Goal: Task Accomplishment & Management: Use online tool/utility

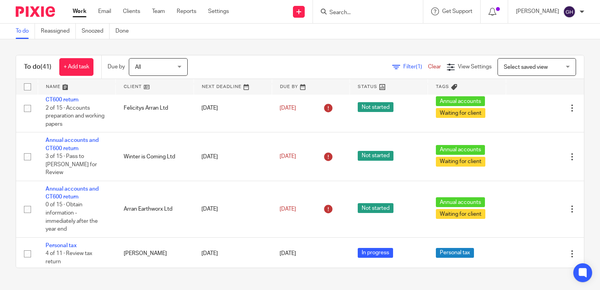
scroll to position [625, 0]
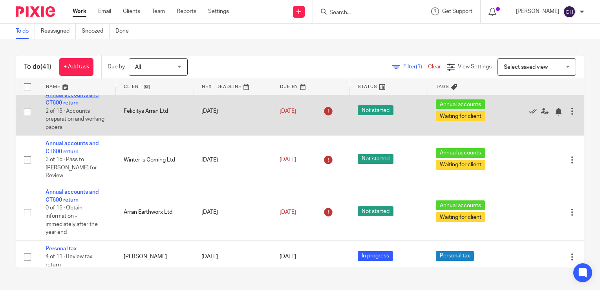
click at [82, 106] on link "Annual accounts and CT600 return" at bounding box center [72, 98] width 53 height 13
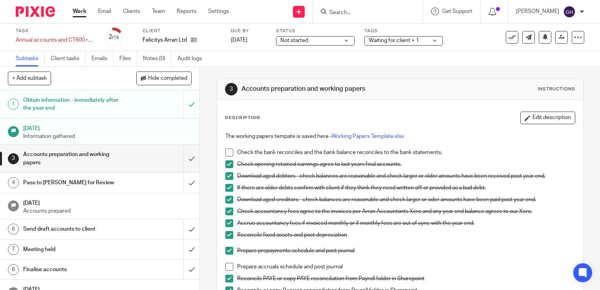
click at [86, 15] on link "Work" at bounding box center [80, 11] width 14 height 8
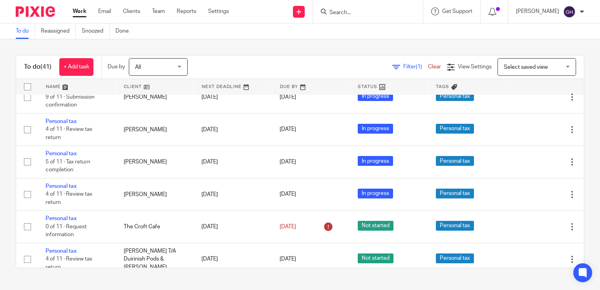
scroll to position [1047, 0]
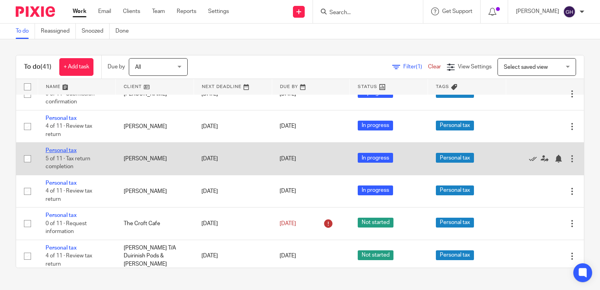
click at [66, 153] on link "Personal tax" at bounding box center [61, 150] width 31 height 5
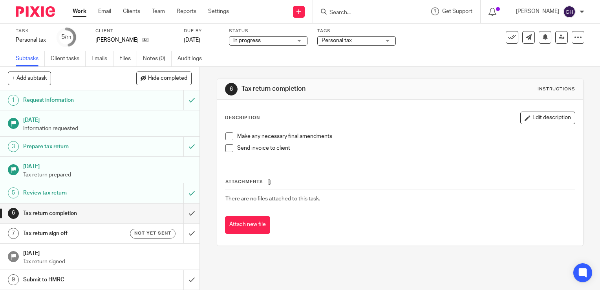
click at [227, 134] on span at bounding box center [229, 136] width 8 height 8
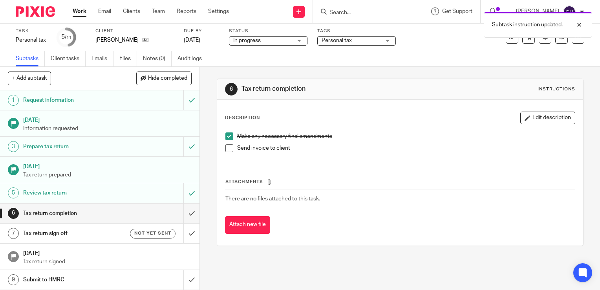
click at [227, 147] on span at bounding box center [229, 148] width 8 height 8
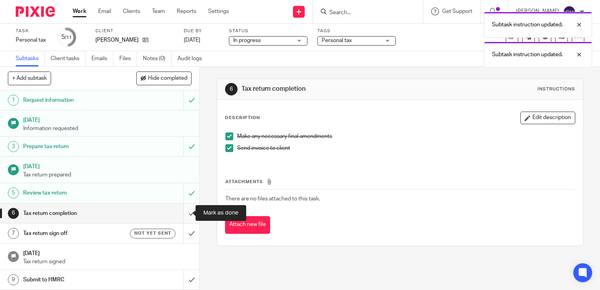
click at [182, 214] on input "submit" at bounding box center [99, 213] width 199 height 20
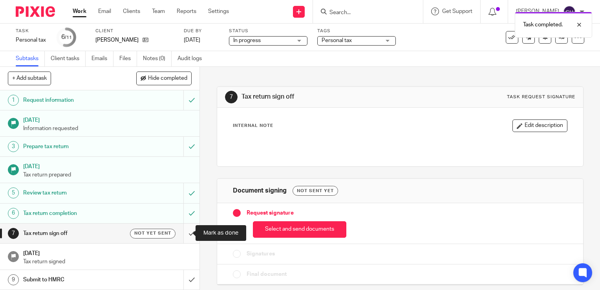
click at [185, 230] on input "submit" at bounding box center [99, 233] width 199 height 20
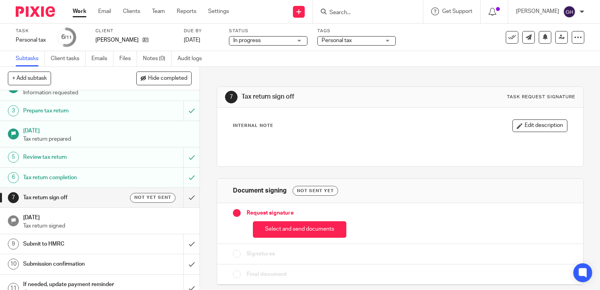
scroll to position [47, 0]
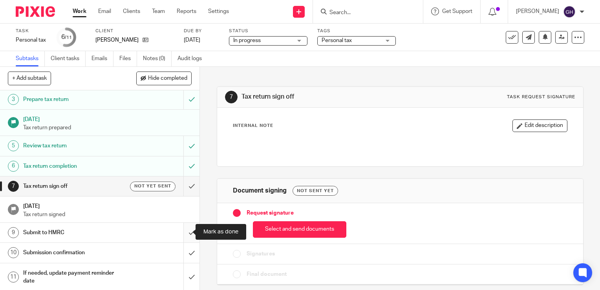
click at [181, 236] on input "submit" at bounding box center [99, 233] width 199 height 20
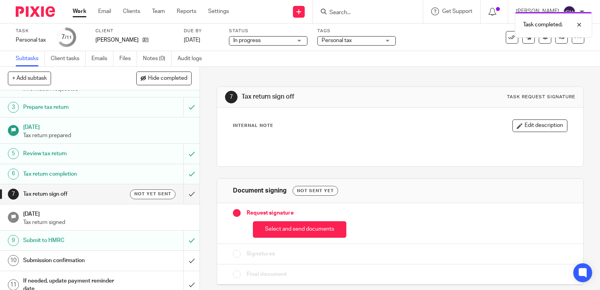
scroll to position [47, 0]
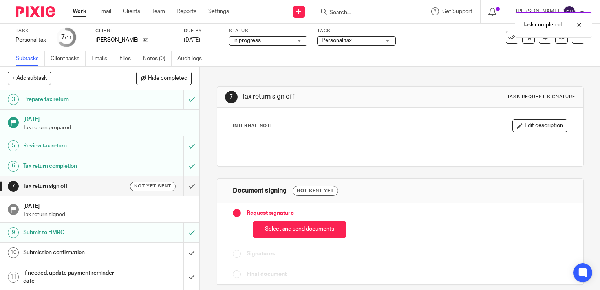
click at [129, 227] on div "Submit to HMRC" at bounding box center [99, 233] width 153 height 12
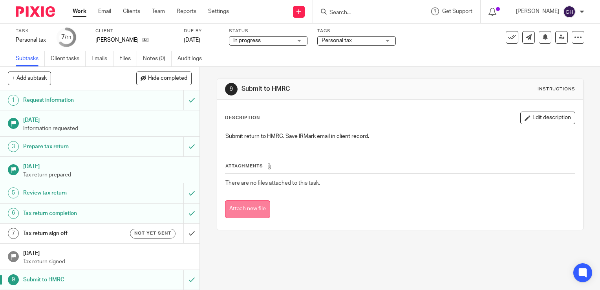
click at [256, 209] on button "Attach new file" at bounding box center [247, 209] width 45 height 18
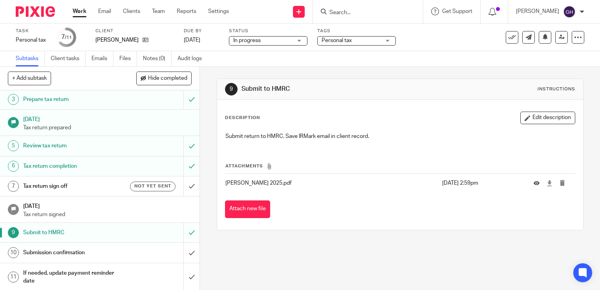
scroll to position [47, 0]
click at [142, 252] on div "Submission confirmation" at bounding box center [99, 253] width 153 height 12
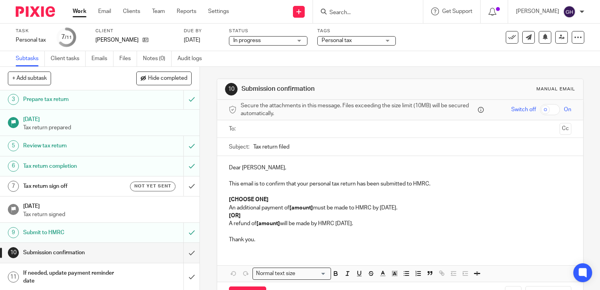
scroll to position [47, 0]
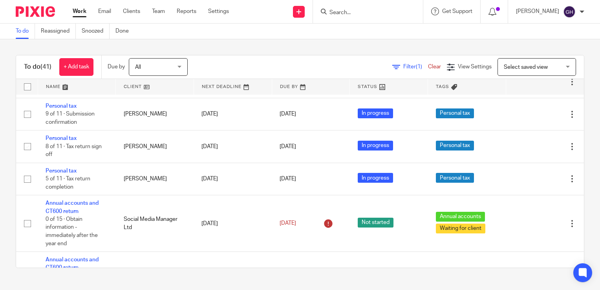
scroll to position [1241, 0]
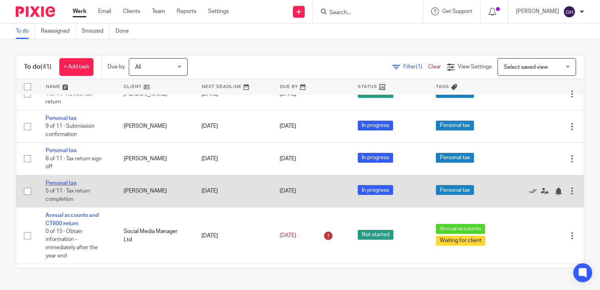
click at [68, 186] on link "Personal tax" at bounding box center [61, 182] width 31 height 5
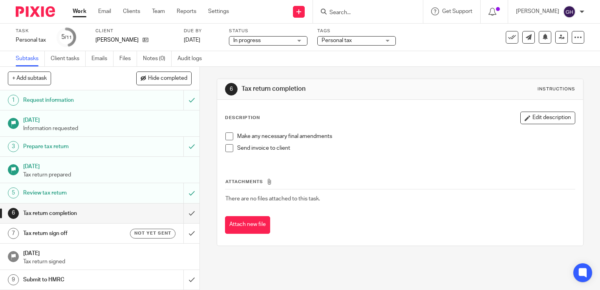
click at [228, 139] on span at bounding box center [229, 136] width 8 height 8
click at [225, 148] on span at bounding box center [229, 148] width 8 height 8
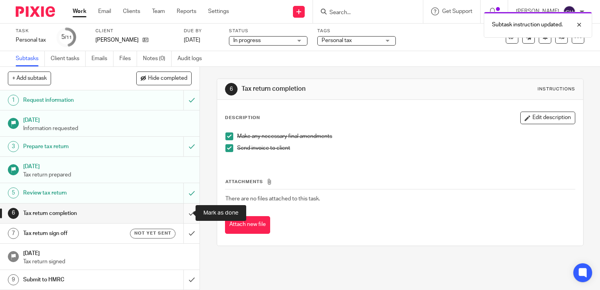
click at [184, 209] on input "submit" at bounding box center [99, 213] width 199 height 20
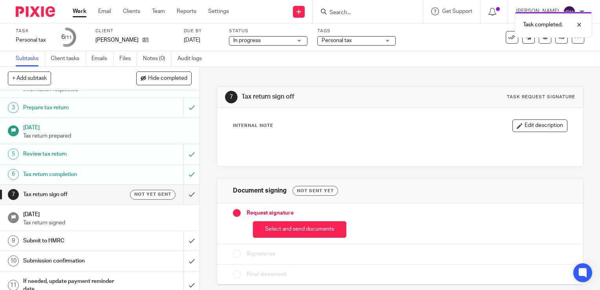
scroll to position [47, 0]
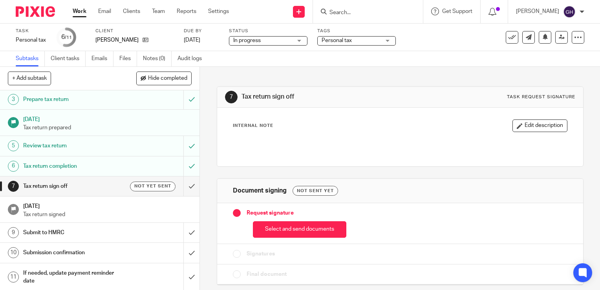
click at [94, 231] on h1 "Submit to HMRC" at bounding box center [74, 233] width 102 height 12
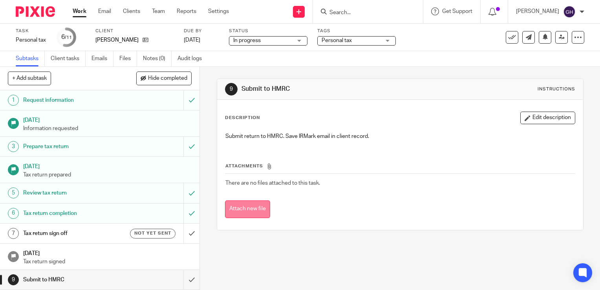
click at [249, 203] on button "Attach new file" at bounding box center [247, 209] width 45 height 18
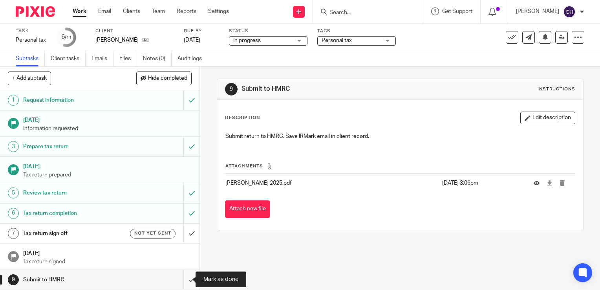
click at [178, 278] on input "submit" at bounding box center [99, 280] width 199 height 20
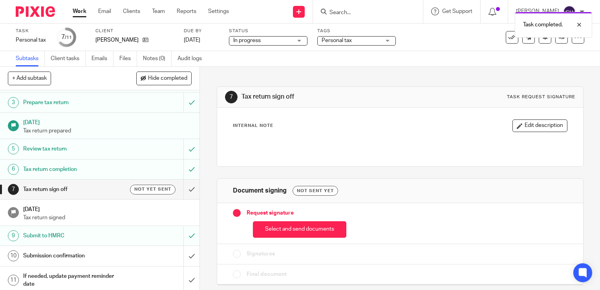
scroll to position [47, 0]
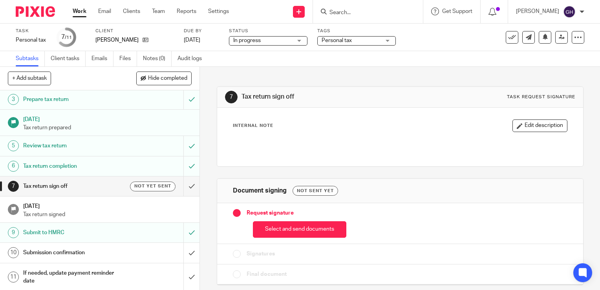
click at [85, 15] on link "Work" at bounding box center [80, 11] width 14 height 8
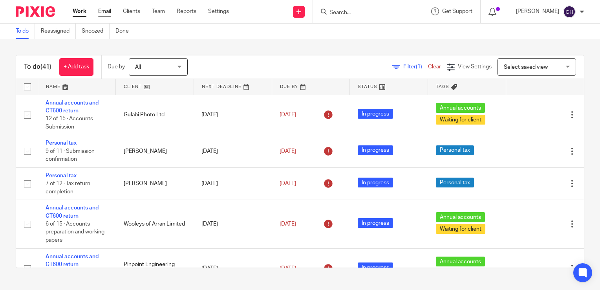
click at [104, 9] on link "Email" at bounding box center [104, 11] width 13 height 8
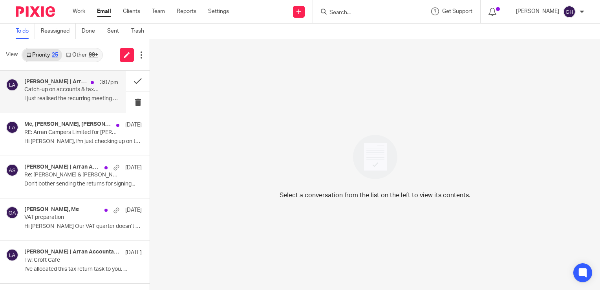
click at [59, 91] on p "Catch-up on accounts & tax returns" at bounding box center [61, 89] width 75 height 7
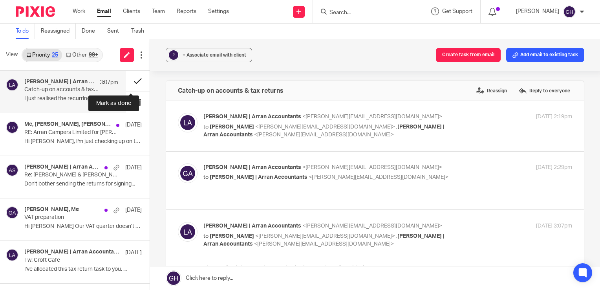
click at [132, 80] on button at bounding box center [138, 81] width 24 height 21
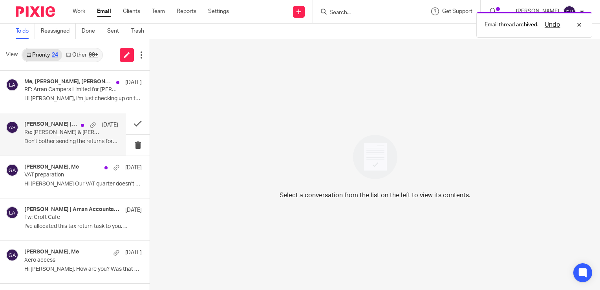
click at [75, 133] on p "Re: [PERSON_NAME] & [PERSON_NAME] tax return 2024-25" at bounding box center [61, 132] width 75 height 7
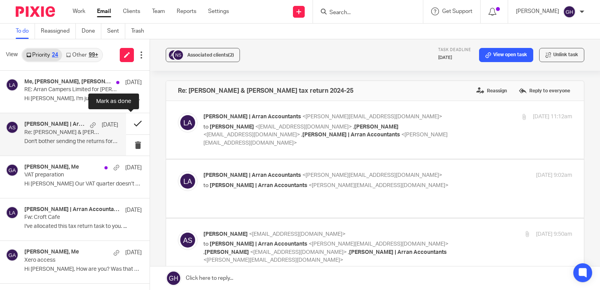
click at [130, 123] on button at bounding box center [138, 123] width 24 height 21
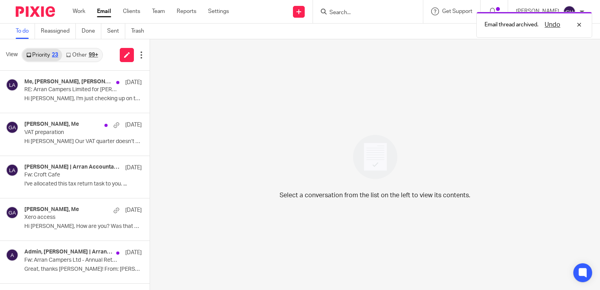
click at [83, 54] on link "Other 99+" at bounding box center [82, 55] width 40 height 13
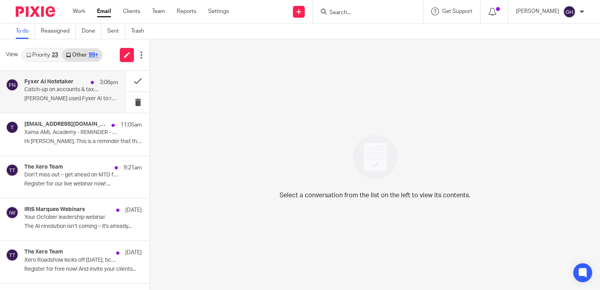
click at [66, 103] on div "Fyxer AI Notetaker 3:06pm Catch-up on accounts & tax returns recording and next…" at bounding box center [71, 92] width 94 height 26
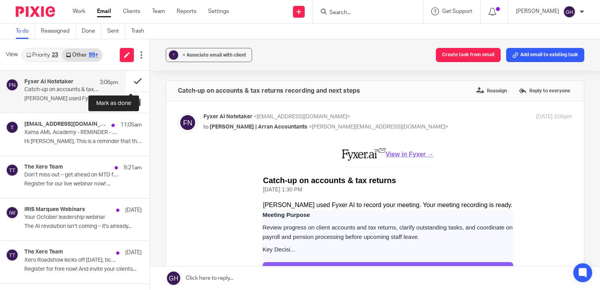
click at [130, 82] on button at bounding box center [138, 81] width 24 height 21
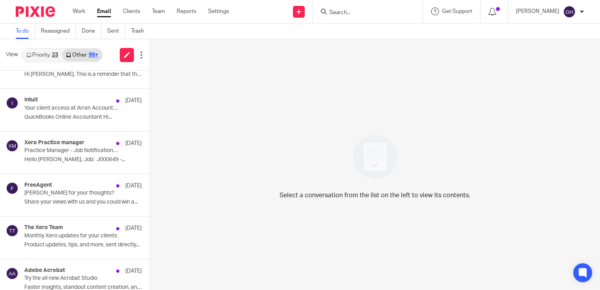
scroll to position [1687, 0]
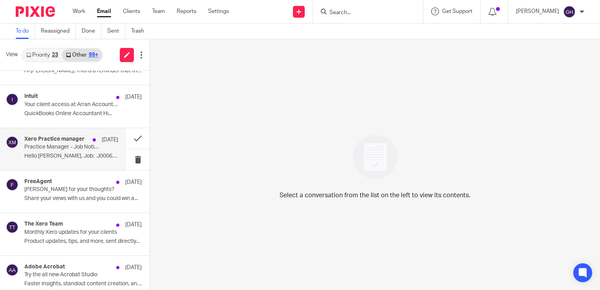
click at [61, 147] on p "Practice Manager - Job Notification - J000649 - VAT Return" at bounding box center [61, 147] width 75 height 7
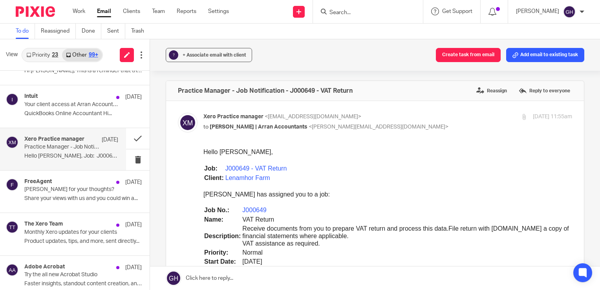
scroll to position [0, 0]
click at [130, 135] on button at bounding box center [138, 138] width 24 height 21
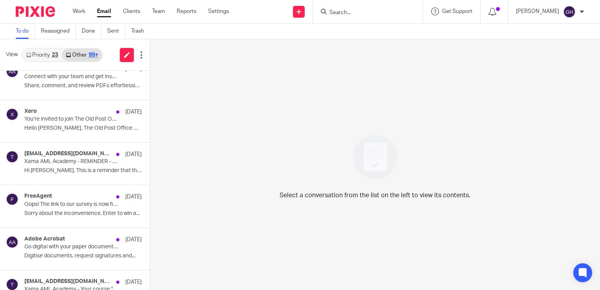
scroll to position [1939, 0]
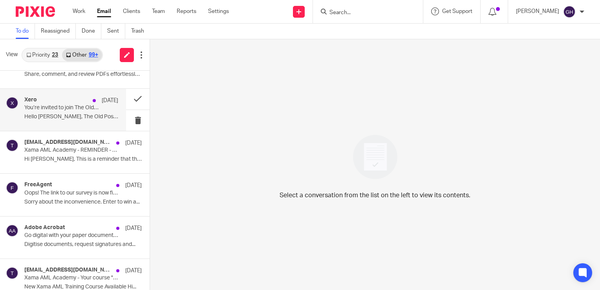
click at [69, 104] on p "You’re invited to join The Old Post Office’s Xero account" at bounding box center [61, 107] width 75 height 7
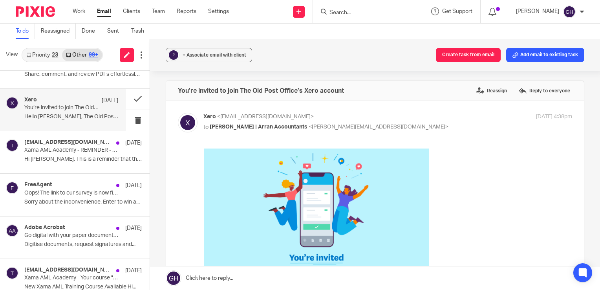
scroll to position [0, 0]
click at [129, 95] on button at bounding box center [138, 99] width 24 height 21
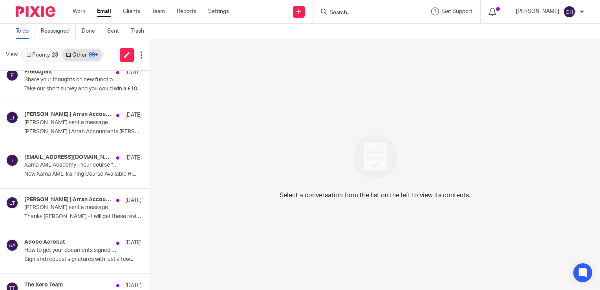
scroll to position [2141, 0]
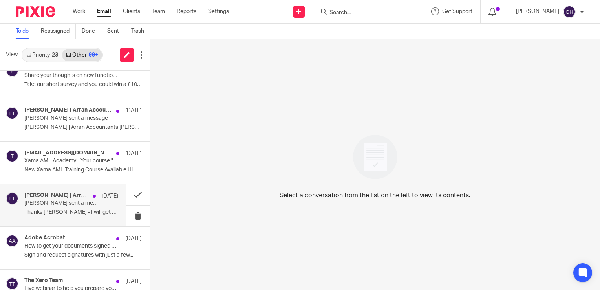
click at [53, 200] on p "Lorna sent a message" at bounding box center [61, 203] width 75 height 7
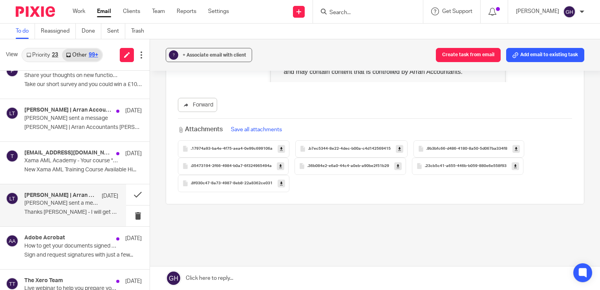
scroll to position [300, 0]
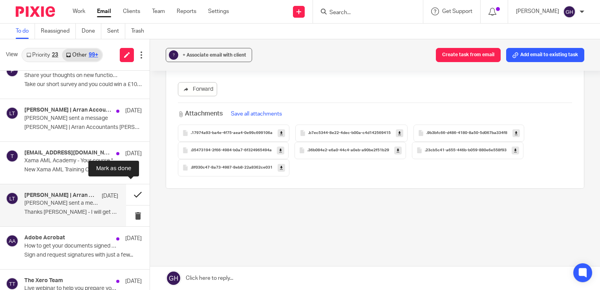
click at [132, 187] on button at bounding box center [138, 194] width 24 height 21
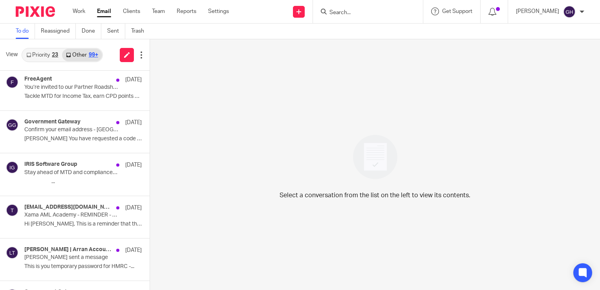
scroll to position [0, 0]
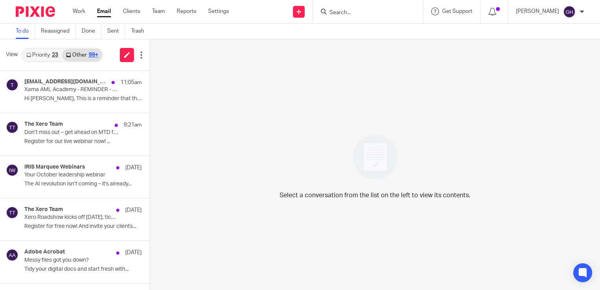
click at [43, 57] on link "Priority 23" at bounding box center [42, 55] width 40 height 13
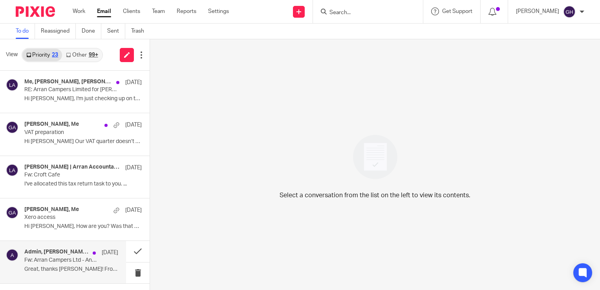
click at [71, 273] on div "Admin, Olivia | Arran Accountants 21 Jul Fw: Arran Campers Ltd - Annual Returns…" at bounding box center [71, 262] width 94 height 26
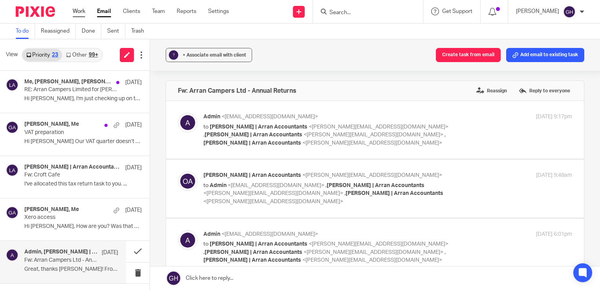
click at [84, 13] on link "Work" at bounding box center [79, 11] width 13 height 8
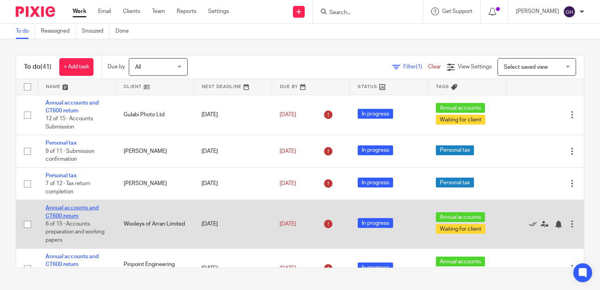
click at [69, 214] on link "Annual accounts and CT600 return" at bounding box center [72, 211] width 53 height 13
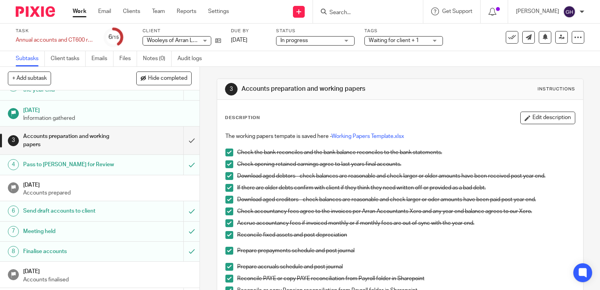
scroll to position [19, 0]
click at [139, 140] on div "Accounts preparation and working papers" at bounding box center [99, 139] width 153 height 20
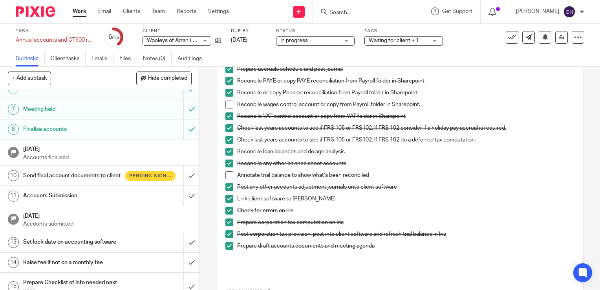
scroll to position [157, 0]
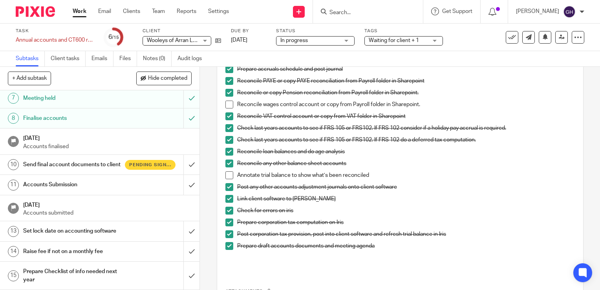
click at [82, 167] on h1 "Send final account documents to client" at bounding box center [74, 165] width 102 height 12
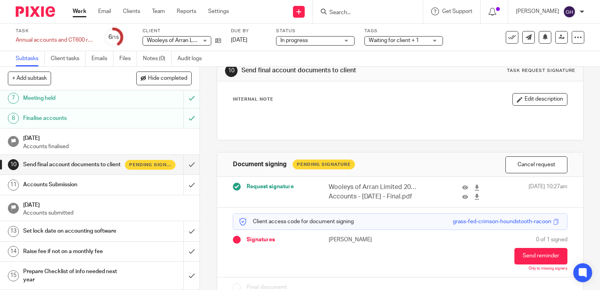
scroll to position [41, 0]
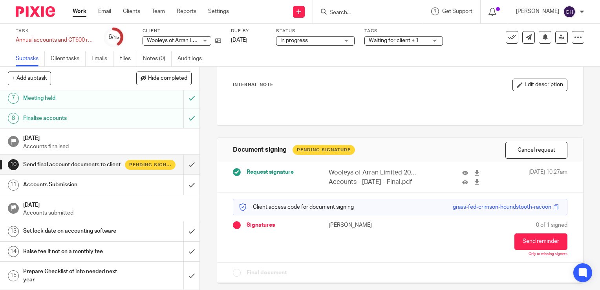
click at [117, 183] on h1 "Accounts Submission" at bounding box center [74, 185] width 102 height 12
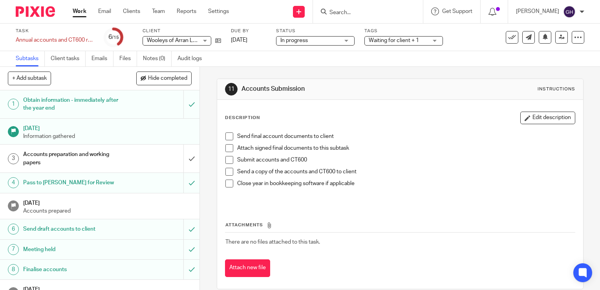
click at [225, 136] on span at bounding box center [229, 136] width 8 height 8
